Goal: Transaction & Acquisition: Purchase product/service

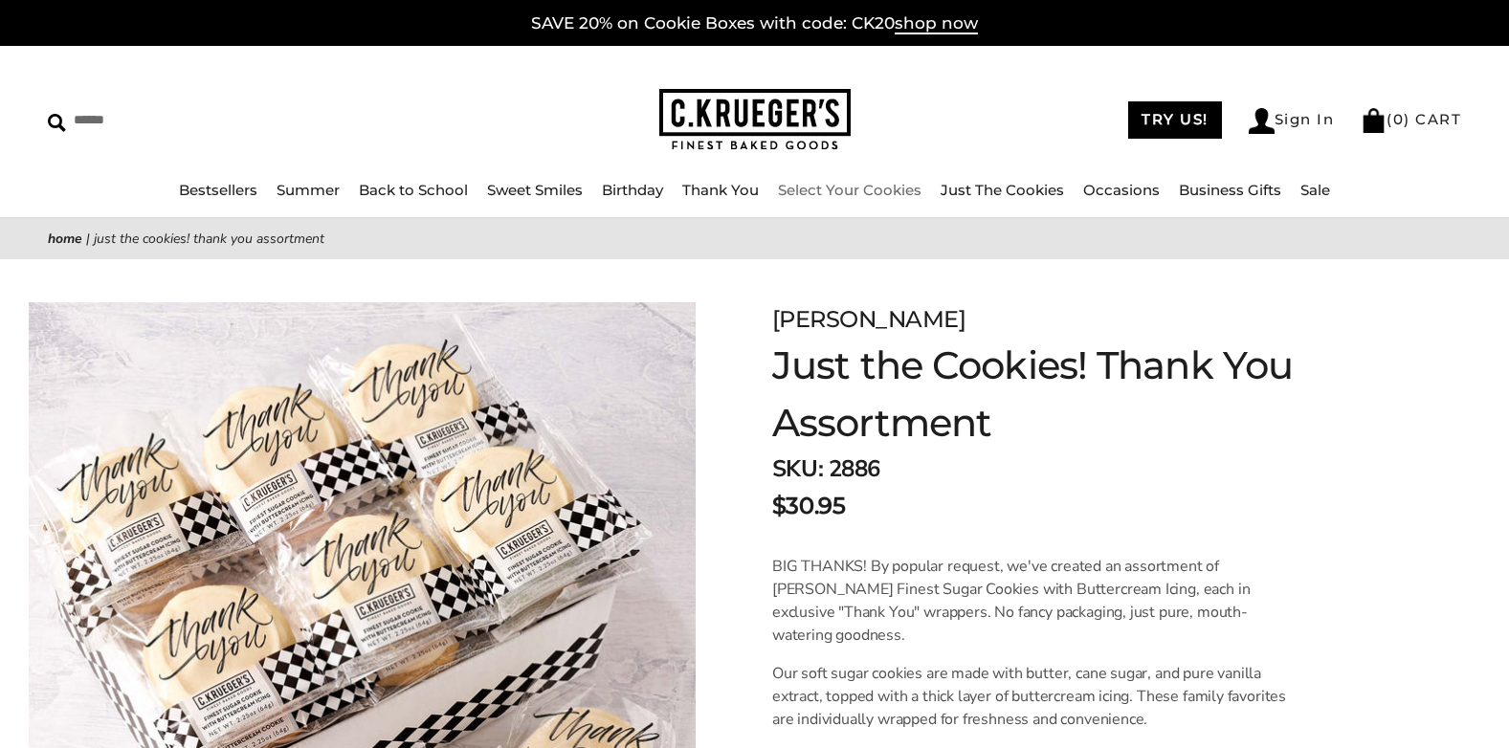
click at [849, 189] on link "Select Your Cookies" at bounding box center [850, 190] width 144 height 18
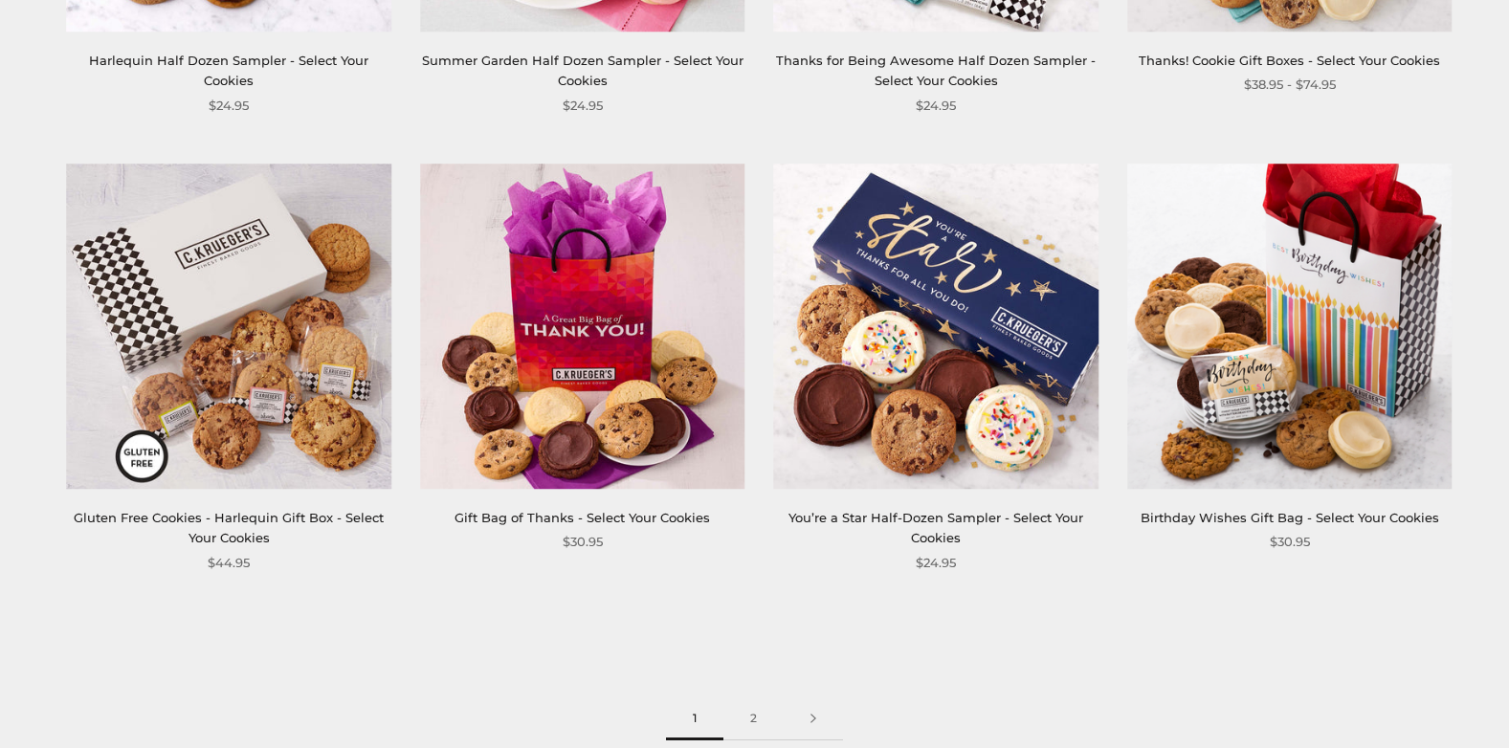
scroll to position [2619, 0]
